Goal: Information Seeking & Learning: Learn about a topic

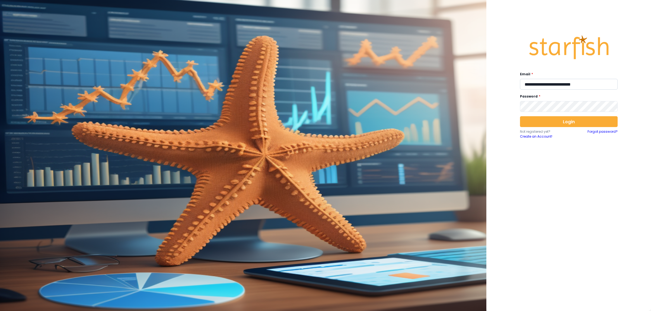
click at [554, 84] on input "**********" at bounding box center [569, 84] width 98 height 11
type input "**********"
click at [569, 122] on button "Login" at bounding box center [569, 121] width 98 height 11
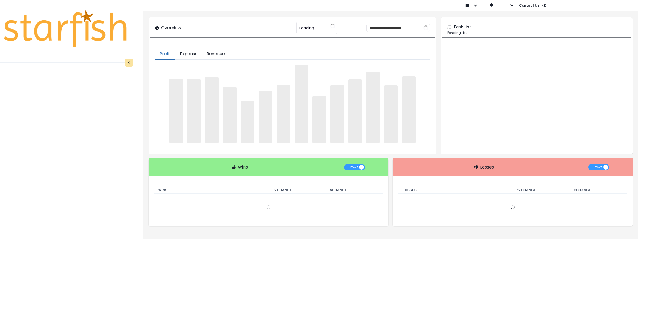
type input "**********"
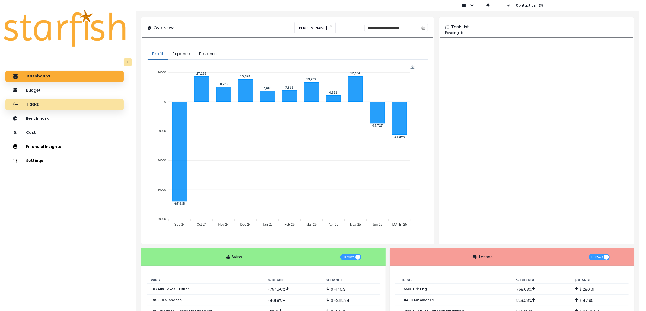
click at [56, 104] on div "Tasks" at bounding box center [65, 104] width 110 height 11
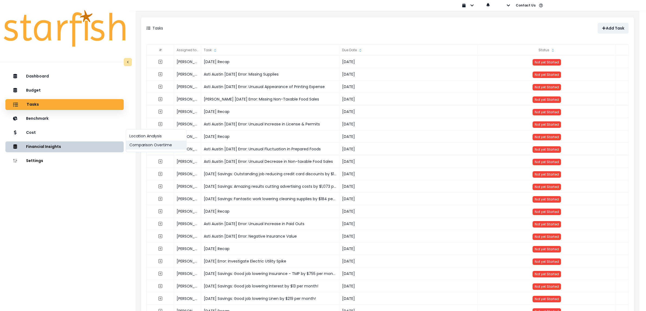
click at [153, 148] on button "Comparison Overtime" at bounding box center [156, 145] width 60 height 9
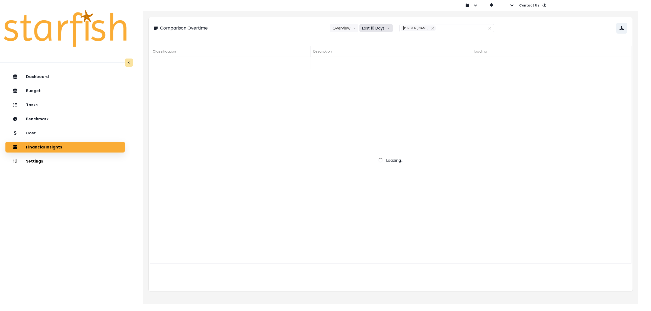
click at [378, 31] on button "Last 10 Days" at bounding box center [375, 28] width 33 height 8
click at [377, 56] on span "Last 15 Months" at bounding box center [376, 58] width 26 height 5
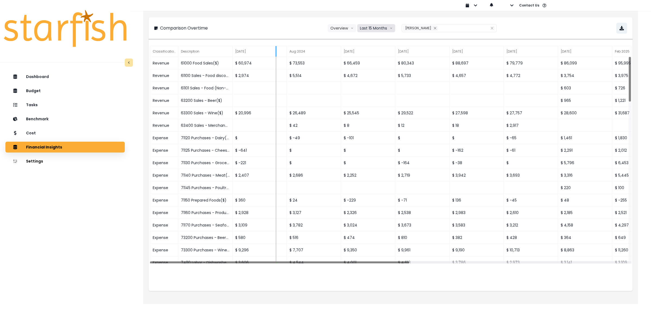
drag, startPoint x: 232, startPoint y: 53, endPoint x: 276, endPoint y: 55, distance: 43.7
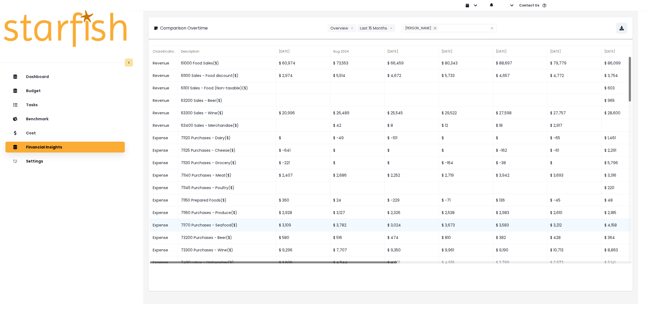
click at [212, 225] on div "71170 Purchases - Seafood($)" at bounding box center [227, 225] width 98 height 12
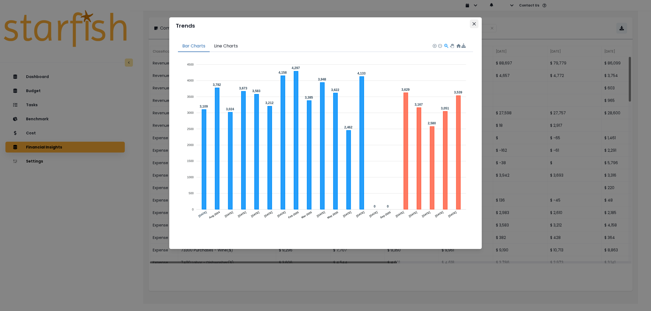
click at [475, 23] on icon "Close" at bounding box center [474, 23] width 3 height 3
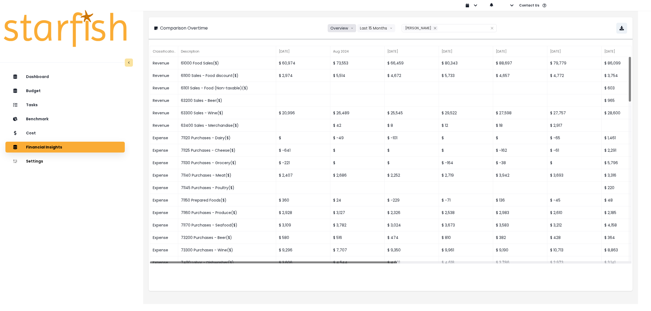
click at [351, 29] on icon "arrow down line" at bounding box center [352, 28] width 3 height 5
click at [342, 60] on span "% of sales" at bounding box center [340, 58] width 18 height 5
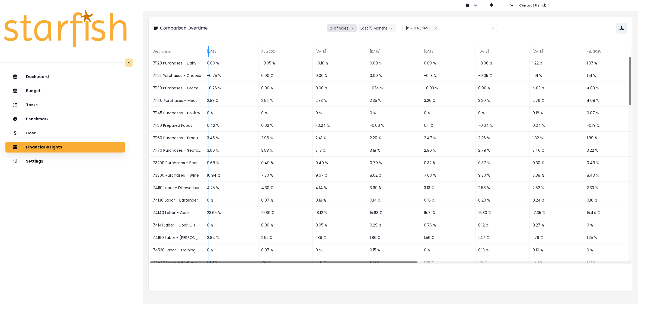
drag, startPoint x: 204, startPoint y: 50, endPoint x: 242, endPoint y: 53, distance: 38.6
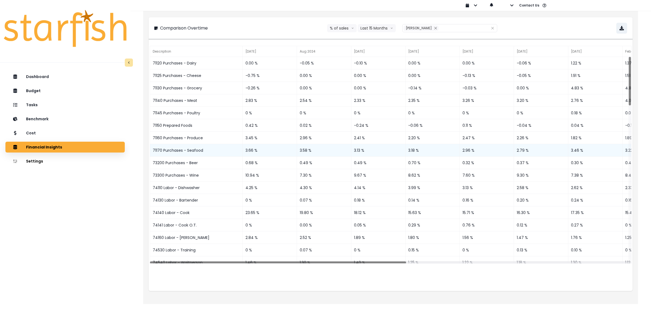
click at [195, 150] on div "71170 Purchases - Seafood" at bounding box center [196, 150] width 93 height 12
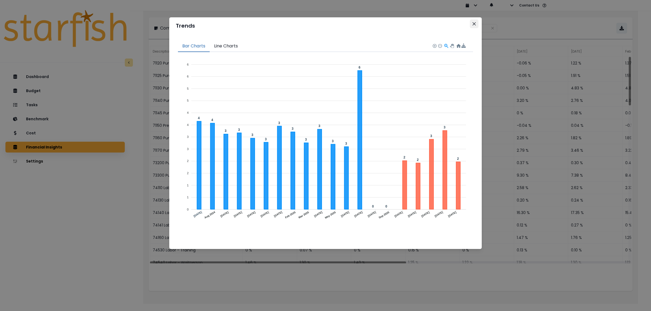
click at [475, 24] on icon "Close" at bounding box center [474, 23] width 3 height 3
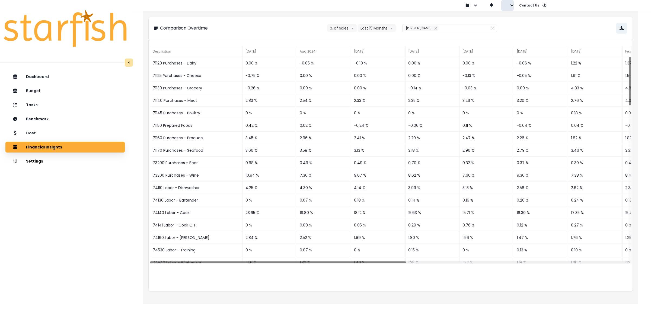
click at [511, 4] on icon "button" at bounding box center [512, 6] width 4 height 4
click at [521, 23] on p "Sign out" at bounding box center [520, 20] width 18 height 5
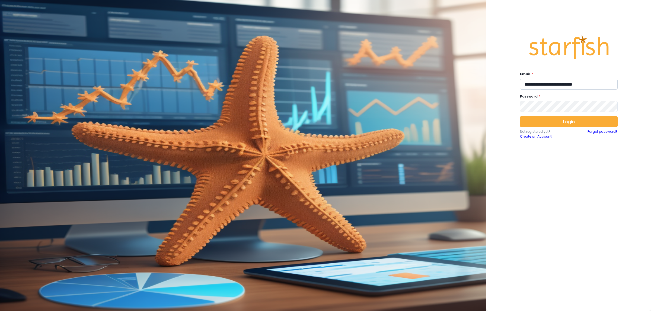
click at [546, 87] on input "**********" at bounding box center [569, 84] width 98 height 11
type input "**********"
click at [574, 122] on button "Login" at bounding box center [569, 121] width 98 height 11
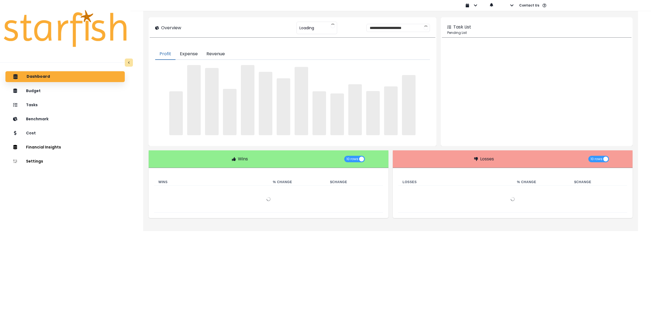
type input "********"
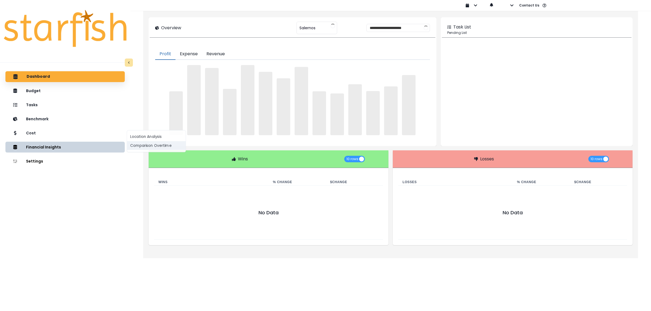
click at [147, 146] on button "Comparison Overtime" at bounding box center [156, 145] width 59 height 9
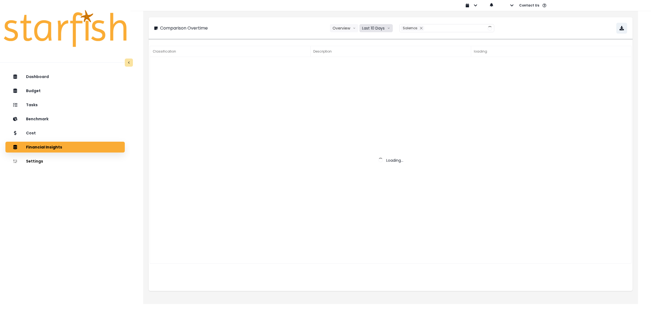
click at [370, 28] on button "Last 10 Days" at bounding box center [375, 28] width 33 height 8
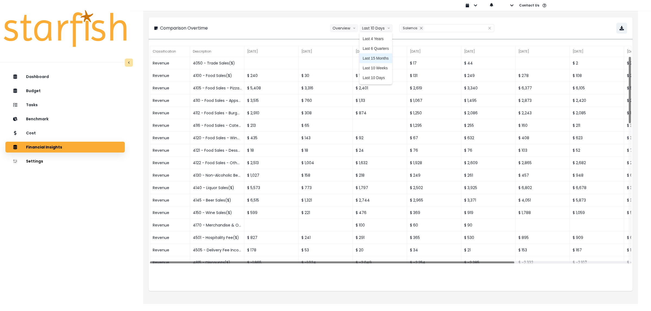
click at [372, 56] on span "Last 15 Months" at bounding box center [376, 58] width 26 height 5
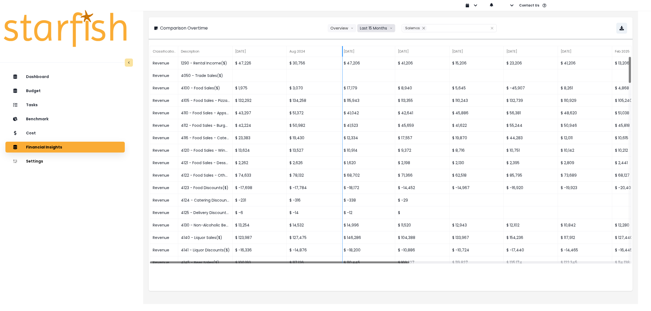
drag, startPoint x: 232, startPoint y: 51, endPoint x: 342, endPoint y: 53, distance: 109.9
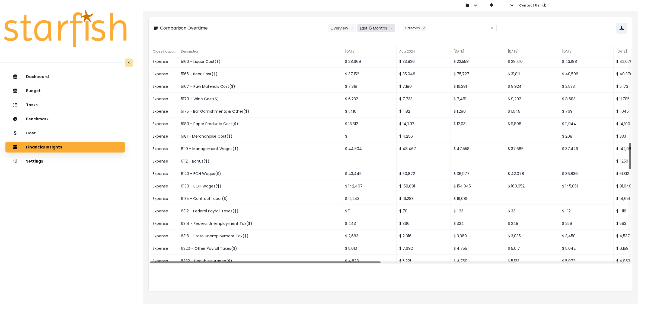
drag, startPoint x: 630, startPoint y: 70, endPoint x: 637, endPoint y: 156, distance: 86.5
click at [637, 156] on div "Comparison Overtime Overview Overview % of cost % of sales Last 15 Months Last …" at bounding box center [390, 156] width 495 height 297
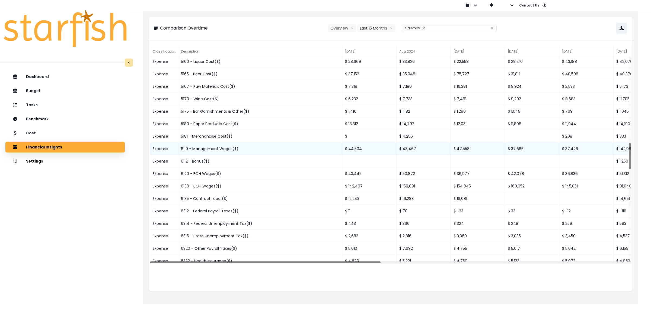
click at [233, 148] on div "6110 - Management Wages($)" at bounding box center [260, 149] width 164 height 12
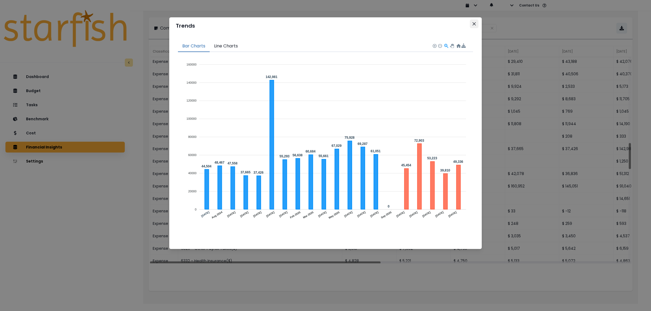
click at [473, 24] on icon "Close" at bounding box center [474, 23] width 3 height 3
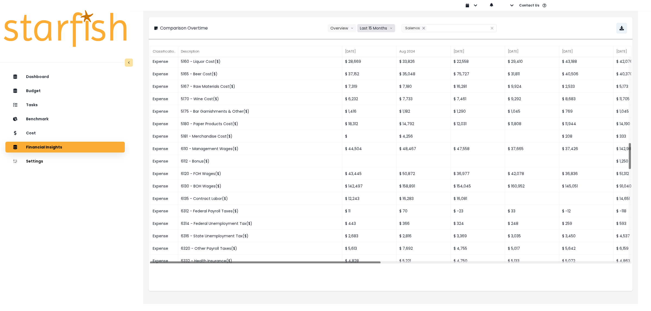
click at [367, 29] on button "Last 15 Months" at bounding box center [376, 28] width 38 height 8
click at [342, 29] on button "Overview" at bounding box center [342, 28] width 28 height 8
click at [347, 59] on span "% of sales" at bounding box center [340, 58] width 18 height 5
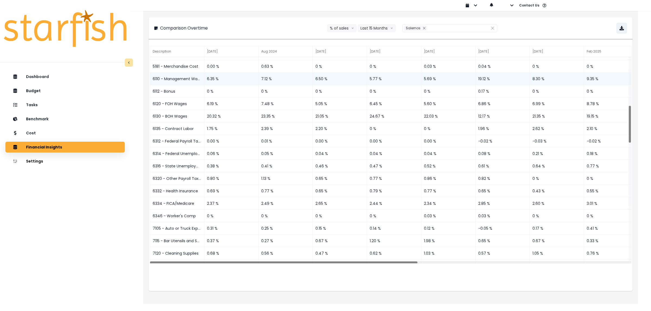
click at [177, 79] on div "6110 - Management Wages" at bounding box center [177, 79] width 54 height 12
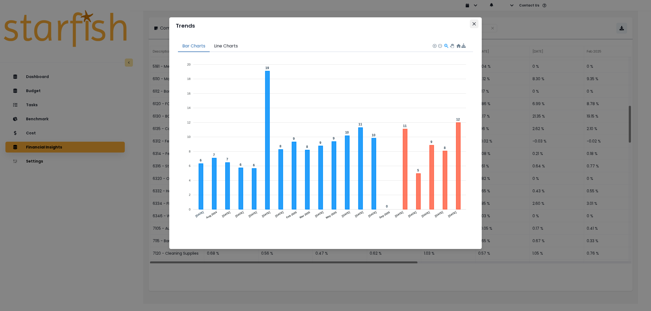
click at [473, 24] on icon "Close" at bounding box center [474, 23] width 3 height 3
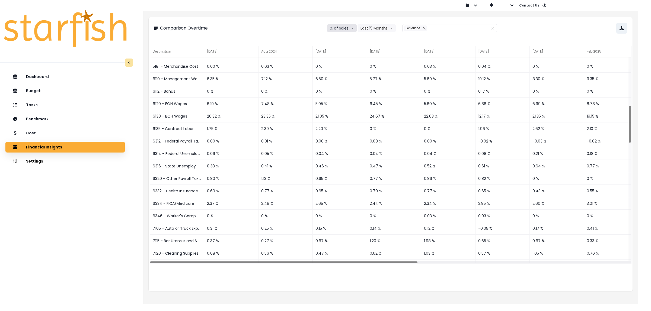
click at [338, 27] on button "% of sales" at bounding box center [342, 28] width 30 height 8
click at [337, 47] on span "% of cost" at bounding box center [339, 48] width 18 height 5
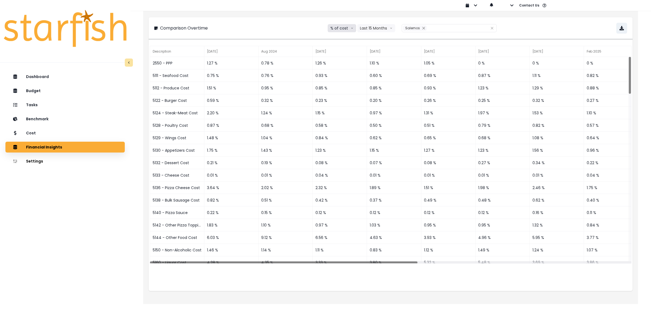
click at [337, 29] on button "% of cost" at bounding box center [342, 28] width 28 height 8
click at [336, 37] on span "Overview" at bounding box center [340, 38] width 18 height 5
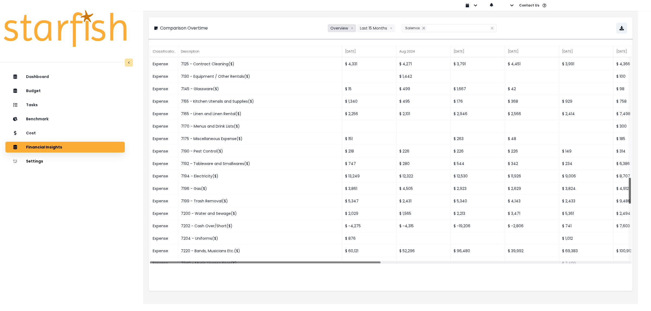
drag, startPoint x: 629, startPoint y: 72, endPoint x: 637, endPoint y: 193, distance: 121.6
click at [637, 193] on div "Comparison Overtime Overview Overview % of cost % of sales Last 15 Months Last …" at bounding box center [390, 156] width 495 height 297
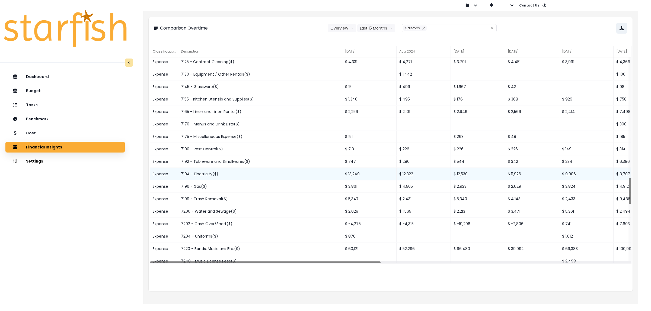
click at [206, 173] on div "7194 - Electricity($)" at bounding box center [260, 174] width 164 height 12
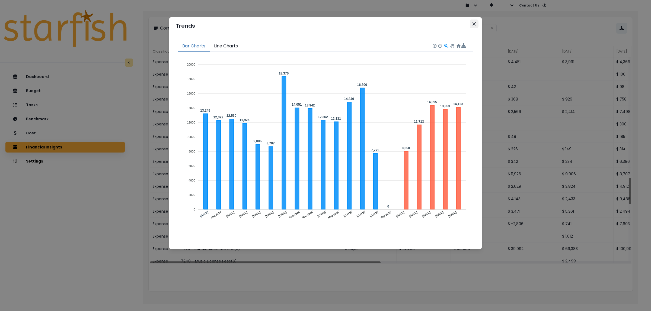
click at [475, 26] on button "Close" at bounding box center [474, 24] width 9 height 9
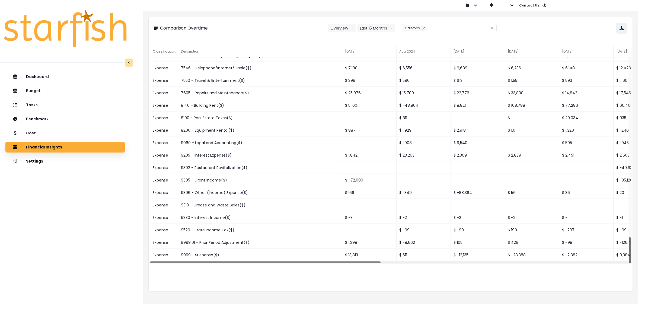
drag, startPoint x: 630, startPoint y: 188, endPoint x: 636, endPoint y: 254, distance: 66.2
click at [636, 254] on div "Comparison Overtime Overview Overview % of cost % of sales Last 15 Months Last …" at bounding box center [390, 156] width 495 height 297
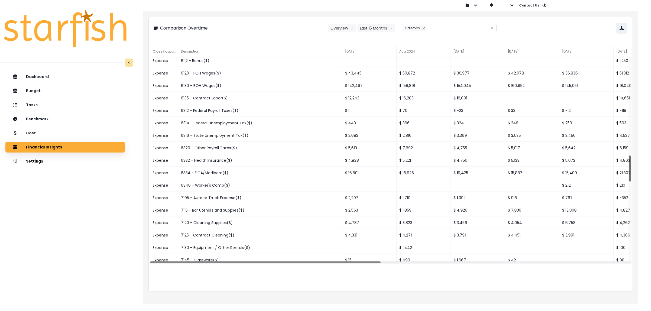
drag, startPoint x: 630, startPoint y: 250, endPoint x: 642, endPoint y: 168, distance: 82.9
click at [642, 168] on div "Comparison Overtime Overview Overview % of cost % of sales Last 15 Months Last …" at bounding box center [390, 148] width 521 height 297
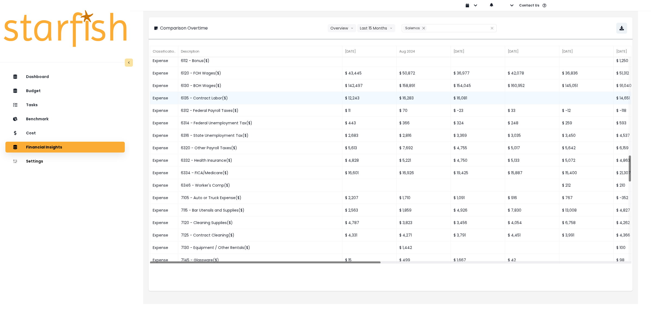
click at [226, 99] on div "6135 - Contract Labor($)" at bounding box center [260, 98] width 164 height 12
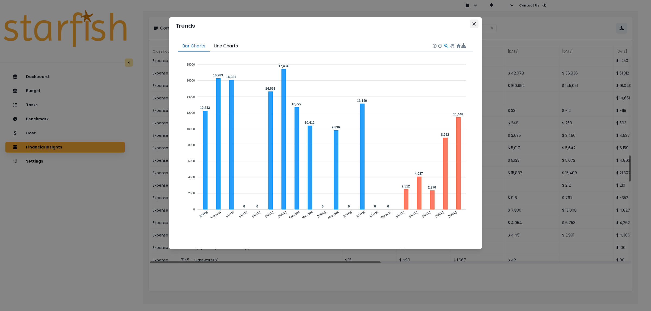
click at [475, 24] on icon "Close" at bounding box center [474, 23] width 3 height 3
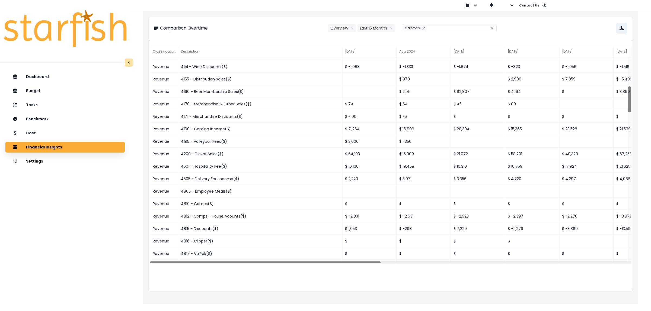
drag, startPoint x: 631, startPoint y: 104, endPoint x: 629, endPoint y: 75, distance: 29.9
click at [629, 75] on div at bounding box center [630, 159] width 4 height 205
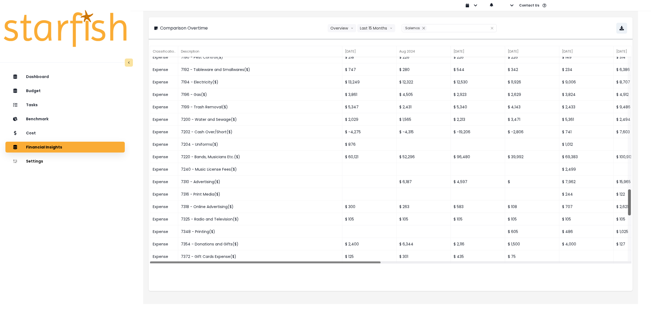
drag, startPoint x: 629, startPoint y: 256, endPoint x: 629, endPoint y: 212, distance: 44.0
click at [629, 212] on div at bounding box center [629, 203] width 3 height 26
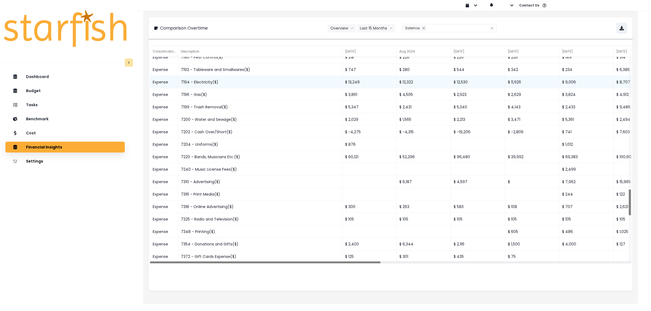
click at [231, 82] on div "7194 - Electricity($)" at bounding box center [260, 82] width 164 height 12
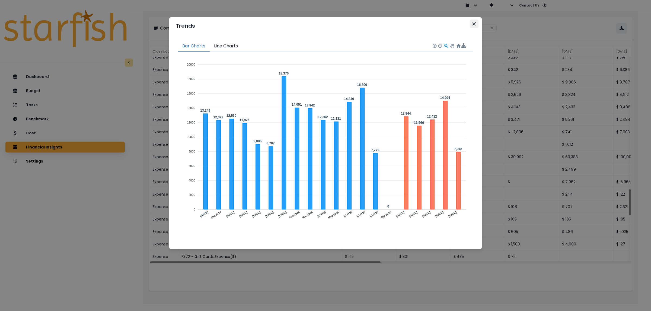
click at [476, 24] on button "Close" at bounding box center [474, 24] width 9 height 9
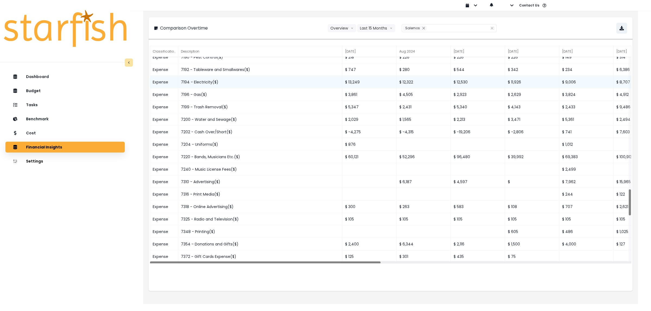
click at [203, 80] on div "7194 - Electricity($)" at bounding box center [260, 82] width 164 height 12
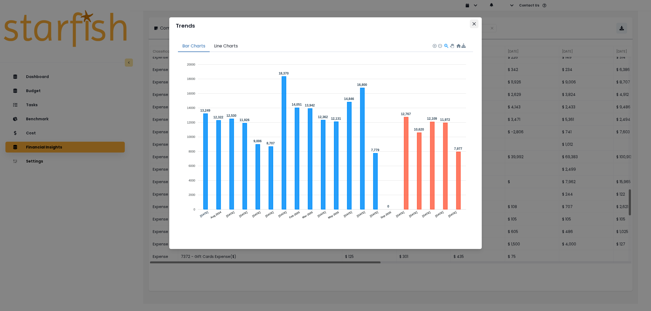
click at [475, 24] on icon "Close" at bounding box center [474, 23] width 3 height 3
